Goal: Task Accomplishment & Management: Manage account settings

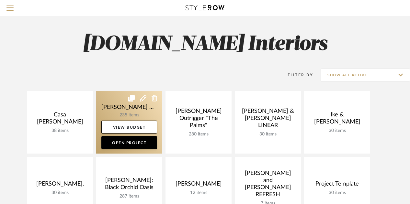
click at [126, 104] on link at bounding box center [129, 122] width 66 height 62
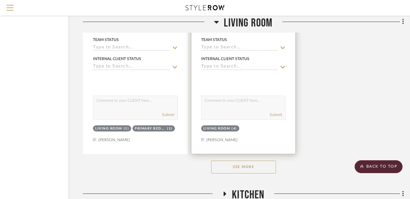
scroll to position [1063, 53]
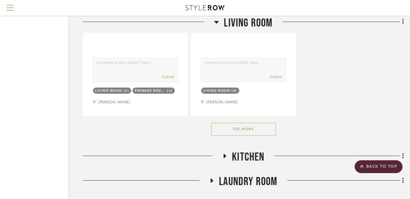
click at [258, 134] on button "See More" at bounding box center [243, 129] width 65 height 13
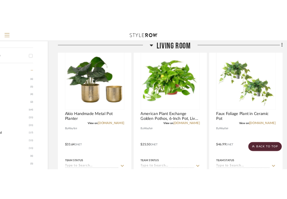
scroll to position [287, 53]
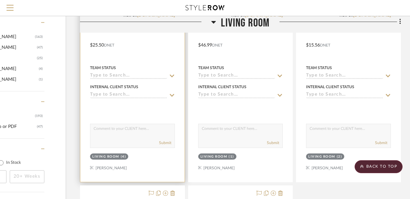
scroll to position [712, 56]
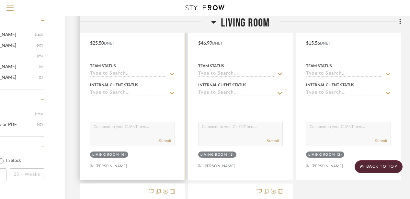
click at [117, 153] on div "Living Room" at bounding box center [105, 155] width 27 height 5
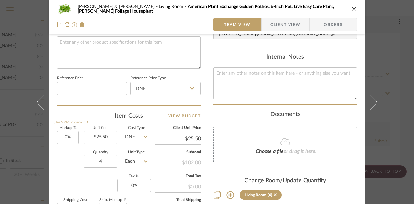
scroll to position [324, 0]
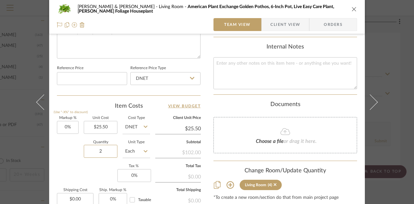
type input "2"
click at [105, 166] on div "Markup % (Use "-X%" to discount) 0% Unit Cost $25.50 Cost Type DNET Client Unit…" at bounding box center [129, 163] width 144 height 94
click at [353, 5] on div "Charles & Angela Lewie Living Room American Plant Exchange Golden Pothos, 6-Inc…" at bounding box center [207, 9] width 300 height 13
click at [352, 9] on icon "close" at bounding box center [354, 8] width 5 height 5
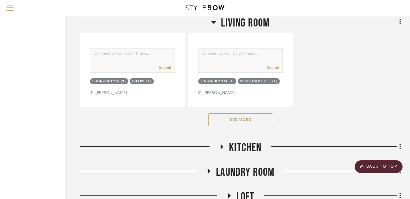
scroll to position [1100, 56]
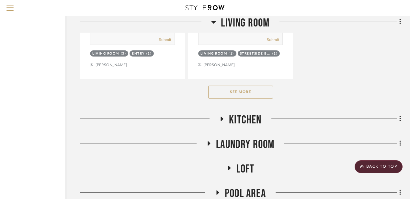
click at [251, 100] on div "See More" at bounding box center [240, 92] width 321 height 26
click at [251, 96] on button "See More" at bounding box center [240, 92] width 65 height 13
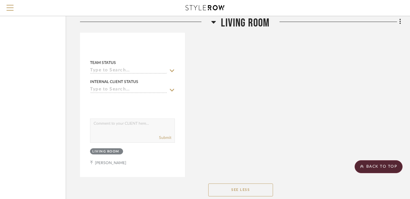
scroll to position [3139, 56]
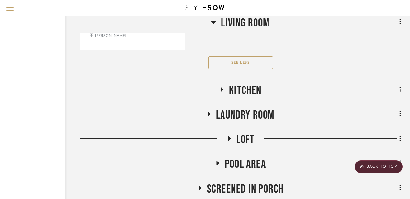
click at [214, 21] on icon at bounding box center [213, 22] width 5 height 3
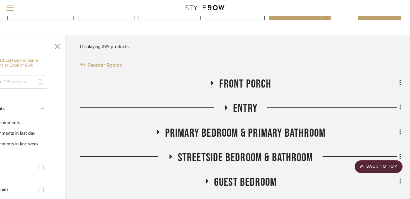
scroll to position [40, 56]
